Goal: Task Accomplishment & Management: Manage account settings

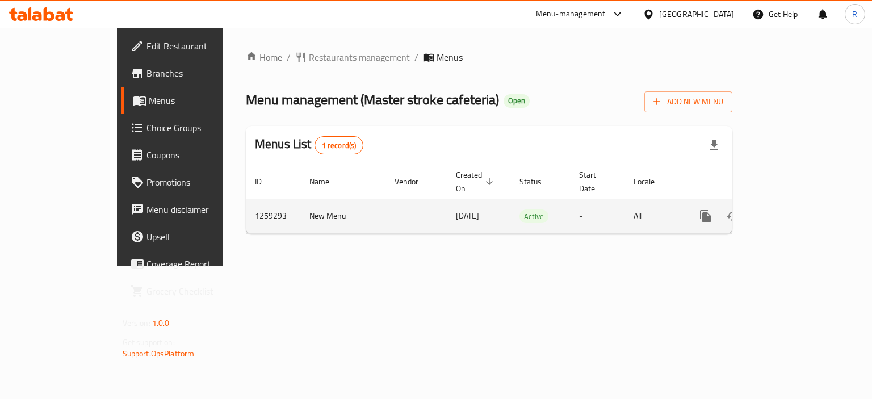
click at [794, 209] on icon "enhanced table" at bounding box center [787, 216] width 14 height 14
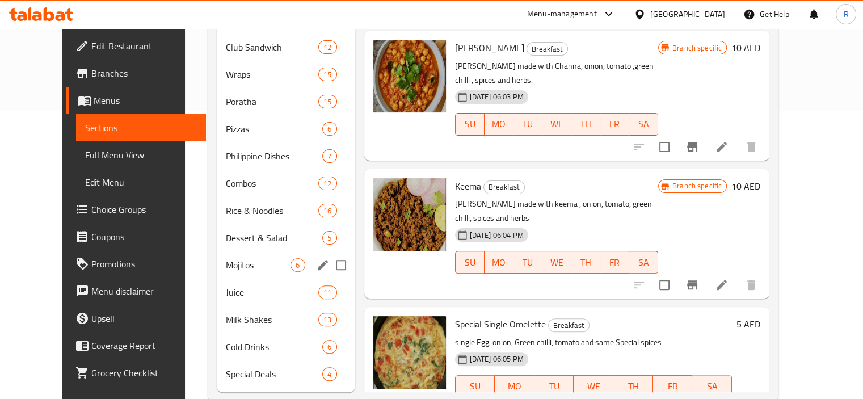
scroll to position [296, 0]
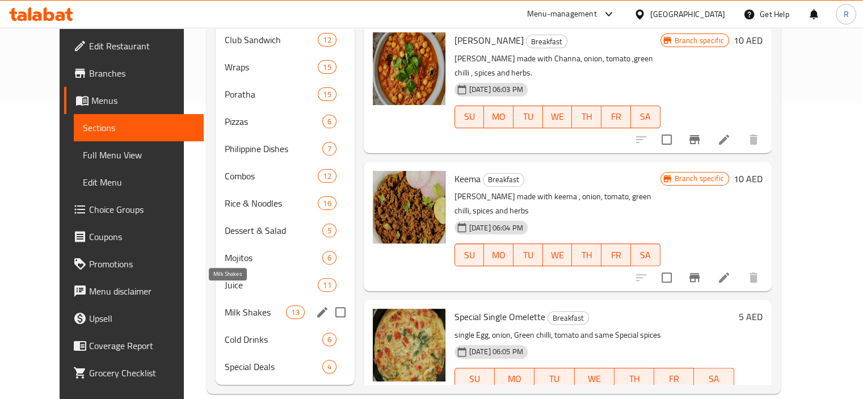
click at [225, 305] on span "Milk Shakes" at bounding box center [256, 312] width 62 height 14
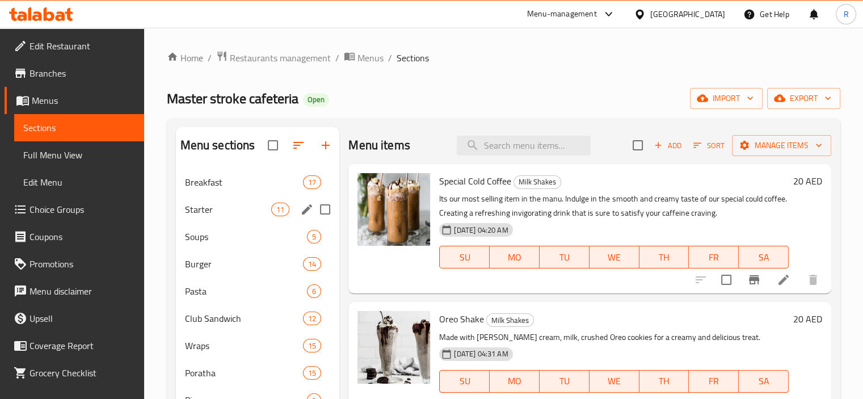
drag, startPoint x: 207, startPoint y: 201, endPoint x: 204, endPoint y: 233, distance: 31.9
click at [207, 202] on div "Starter 11" at bounding box center [258, 209] width 164 height 27
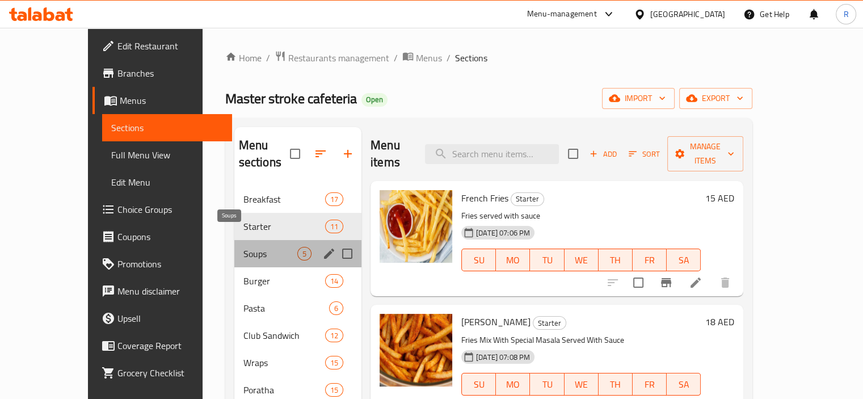
click at [243, 247] on span "Soups" at bounding box center [270, 254] width 54 height 14
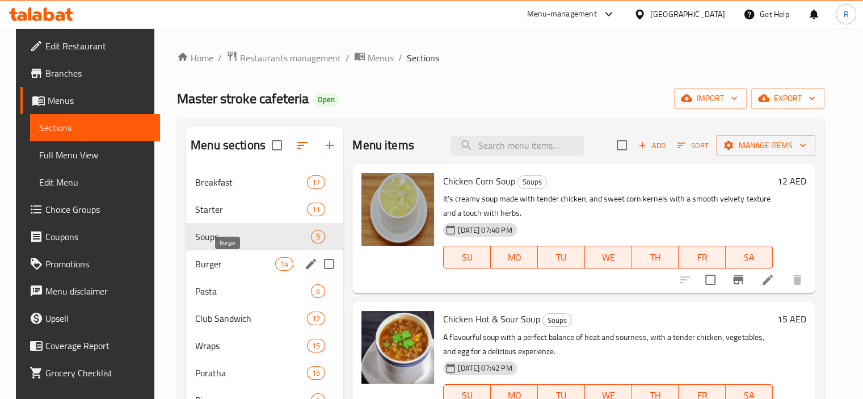
click at [203, 266] on span "Burger" at bounding box center [235, 264] width 80 height 14
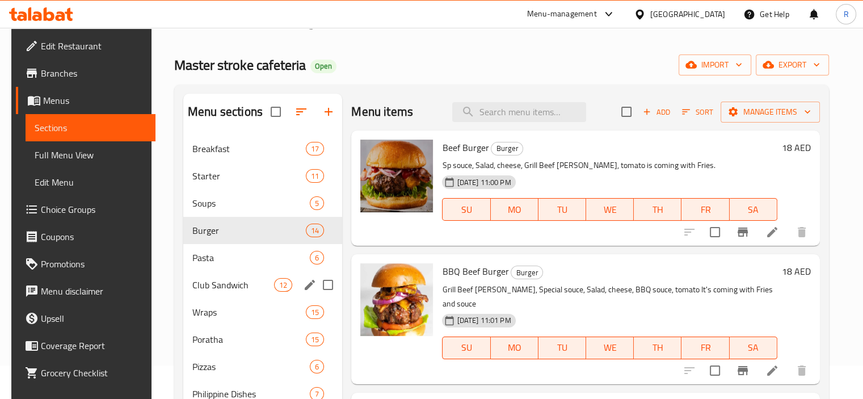
scroll to position [57, 0]
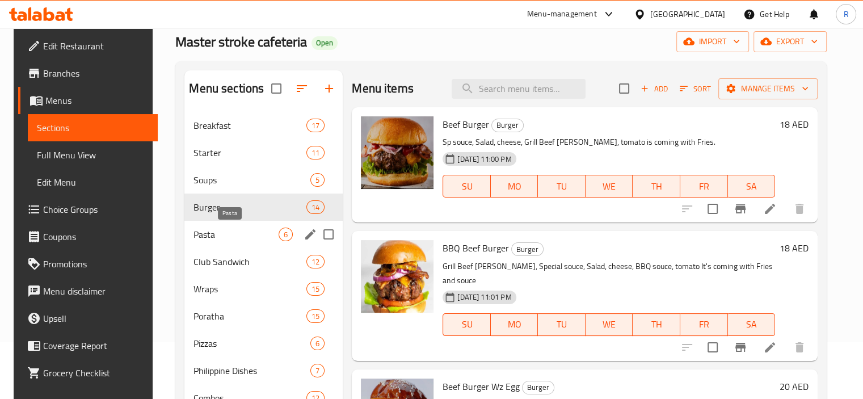
click at [186, 222] on div "Pasta 6" at bounding box center [263, 234] width 158 height 27
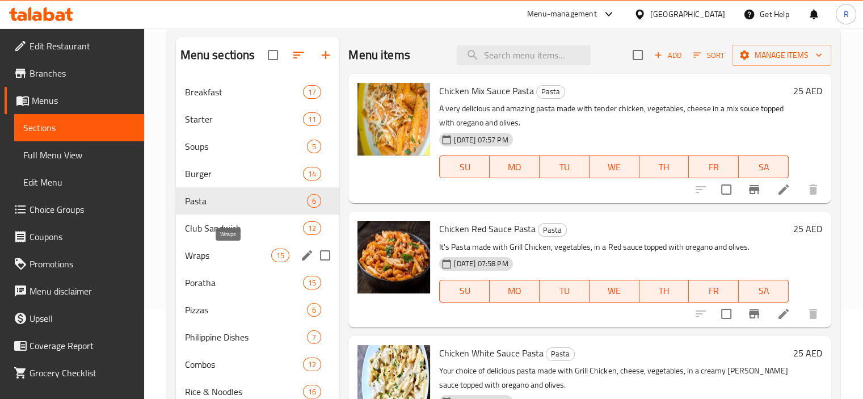
scroll to position [114, 0]
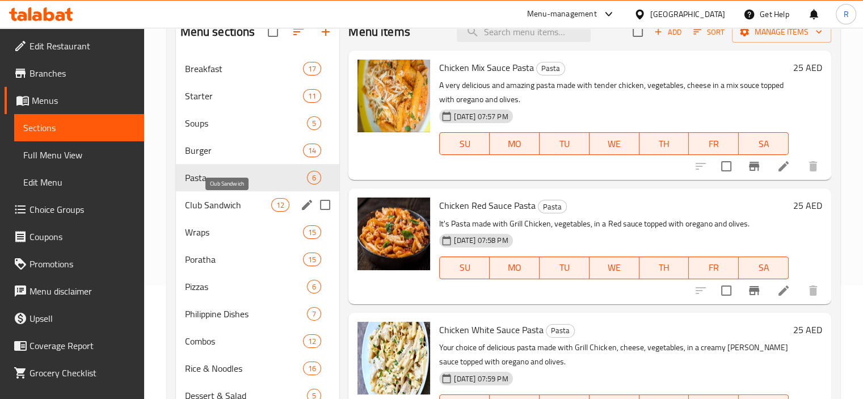
click at [198, 207] on span "Club Sandwich" at bounding box center [228, 205] width 87 height 14
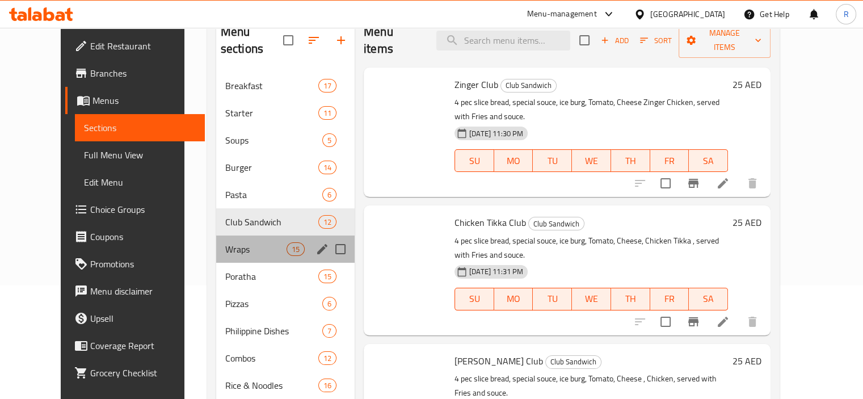
click at [225, 242] on span "Wraps" at bounding box center [255, 249] width 61 height 14
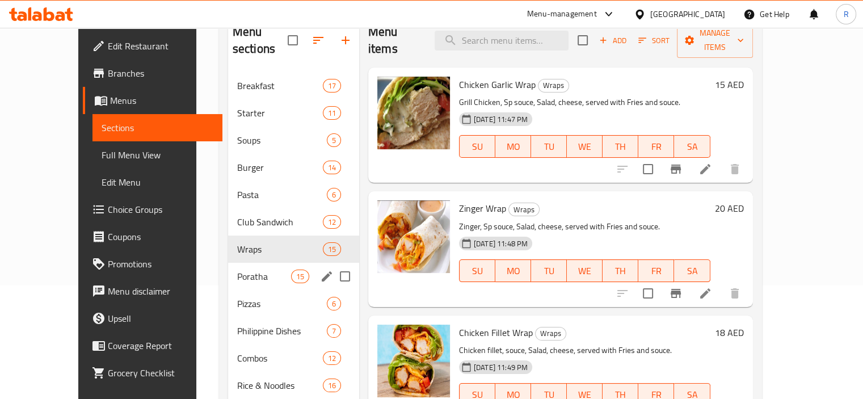
click at [237, 270] on span "Poratha" at bounding box center [264, 277] width 54 height 14
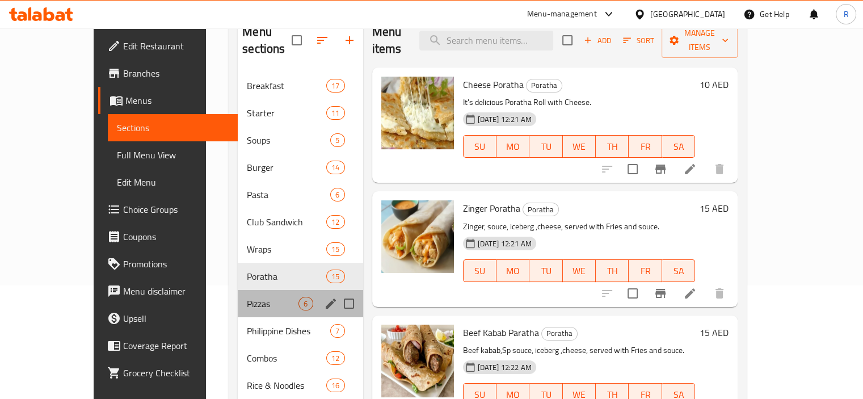
click at [238, 290] on div "Pizzas 6" at bounding box center [300, 303] width 125 height 27
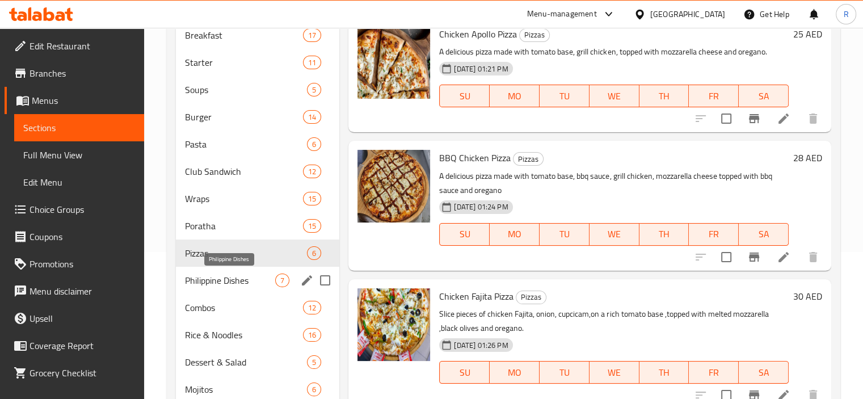
scroll to position [170, 0]
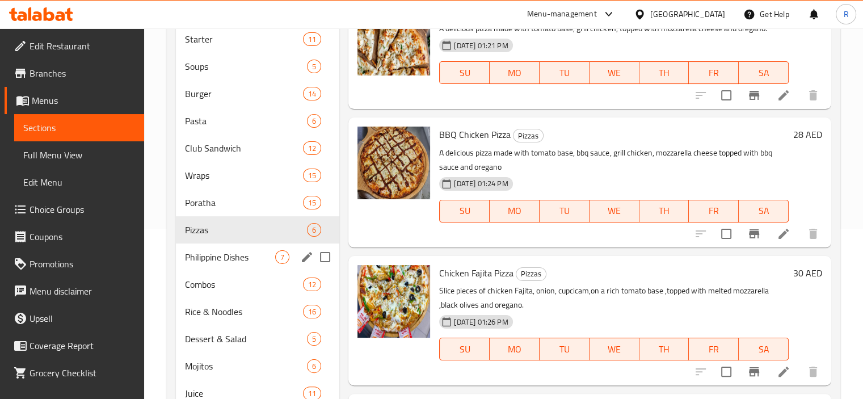
click at [218, 265] on div "Philippine Dishes 7" at bounding box center [258, 256] width 164 height 27
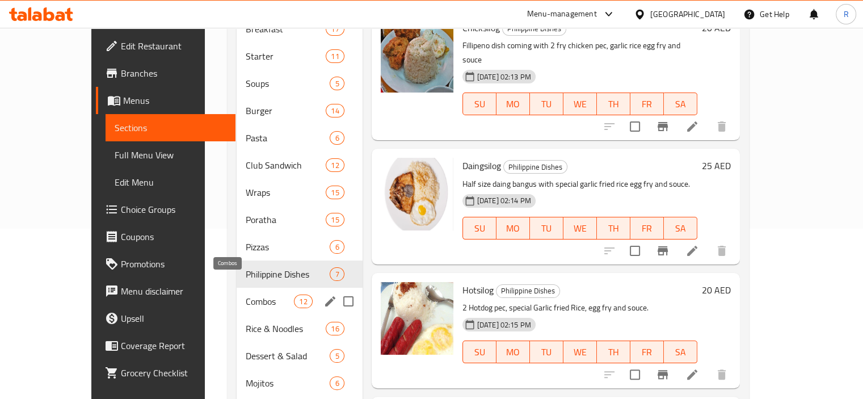
drag, startPoint x: 201, startPoint y: 278, endPoint x: 215, endPoint y: 300, distance: 25.7
click at [246, 295] on span "Combos" at bounding box center [270, 302] width 48 height 14
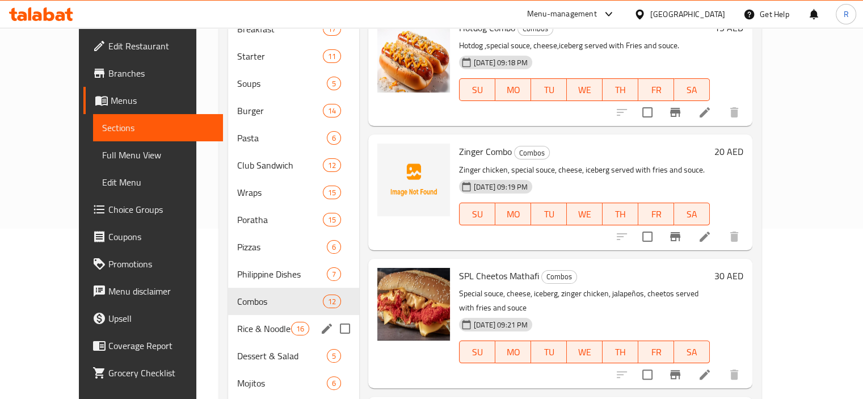
drag, startPoint x: 219, startPoint y: 321, endPoint x: 216, endPoint y: 333, distance: 11.7
click at [228, 317] on div "Rice & Noodles 16" at bounding box center [293, 328] width 131 height 27
click at [228, 315] on div "Rice & Noodles 16" at bounding box center [293, 328] width 131 height 27
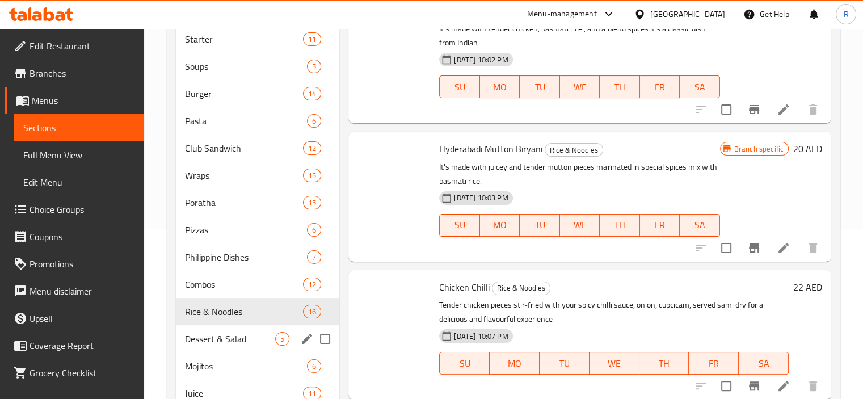
click at [216, 334] on span "Dessert & Salad" at bounding box center [230, 339] width 91 height 14
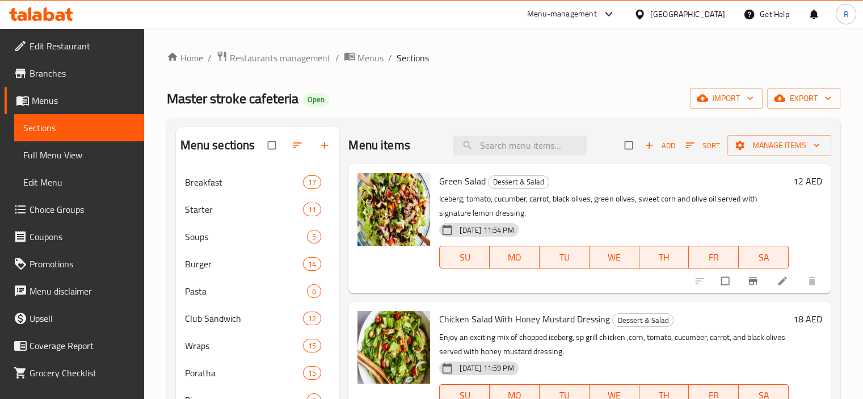
click at [78, 44] on span "Edit Restaurant" at bounding box center [83, 46] width 106 height 14
